Goal: Book appointment/travel/reservation

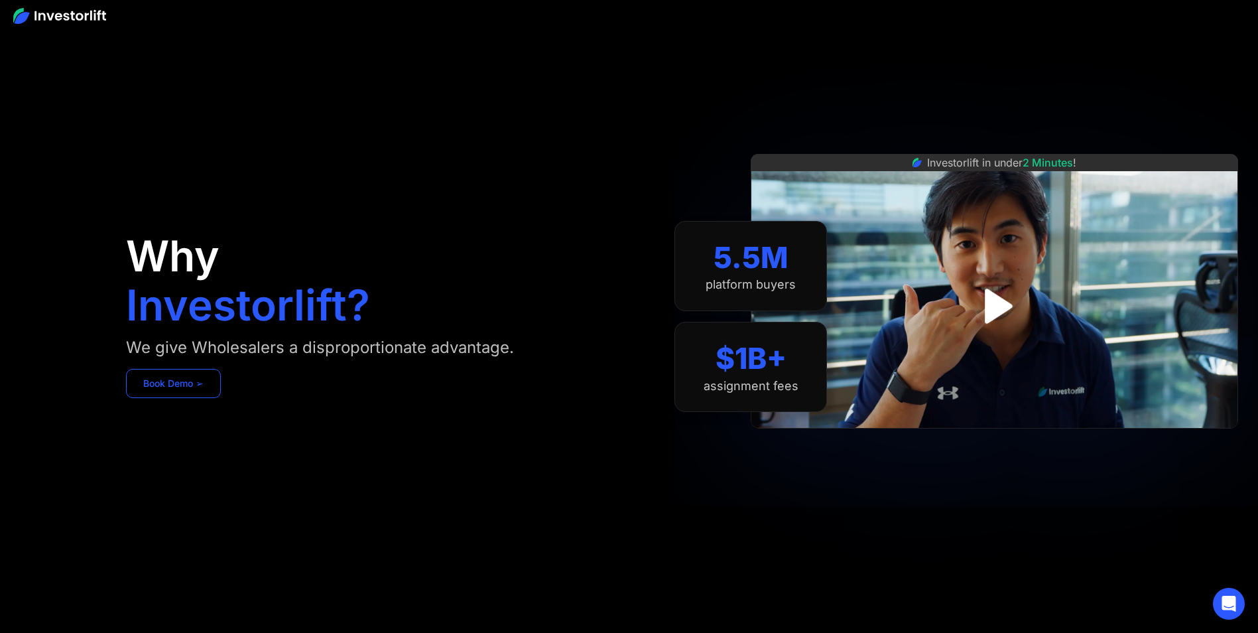
click at [156, 381] on link "Book Demo ➢" at bounding box center [173, 383] width 95 height 29
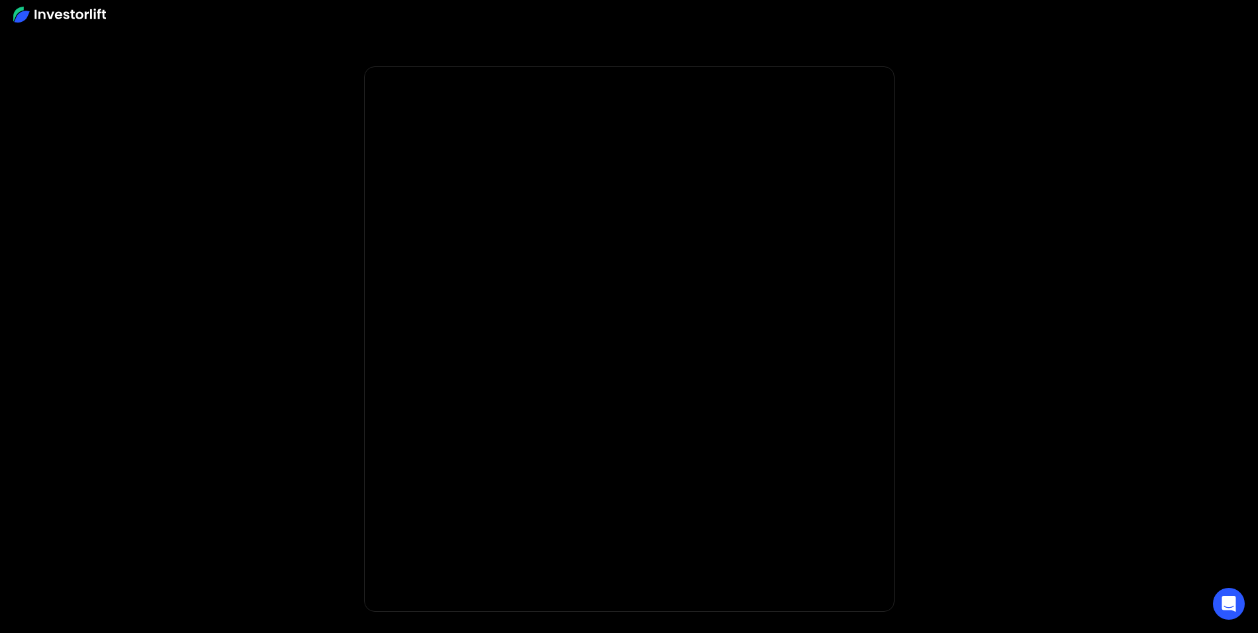
click at [304, 361] on body "* Important: Investorlift requires a minimum investment of $2,000 to join. * * …" at bounding box center [629, 397] width 1258 height 794
click at [349, 426] on body "* Important: Investorlift requires a minimum investment of $2,000 to join. * * …" at bounding box center [629, 331] width 1258 height 794
